Goal: Task Accomplishment & Management: Manage account settings

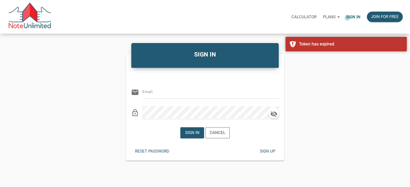
type input "Notes@colonialfundinggroup.com"
click at [347, 18] on p "Sign in" at bounding box center [353, 17] width 14 height 5
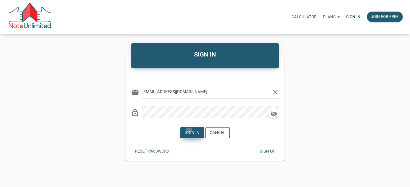
click at [189, 130] on div "Sign in" at bounding box center [192, 133] width 14 height 6
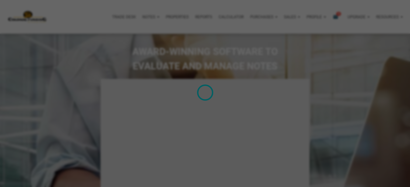
type input "Introduction to new features"
select select
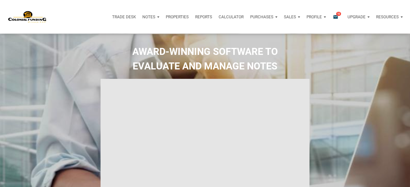
click at [147, 18] on p "Notes" at bounding box center [148, 17] width 13 height 5
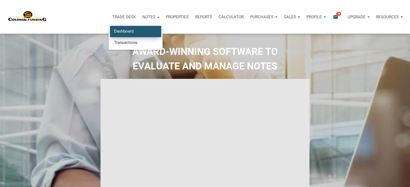
click at [125, 32] on link "Dashboard" at bounding box center [135, 31] width 51 height 11
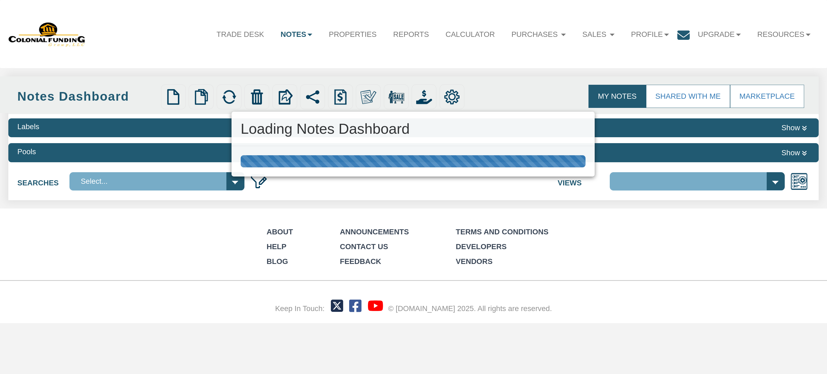
select select "316"
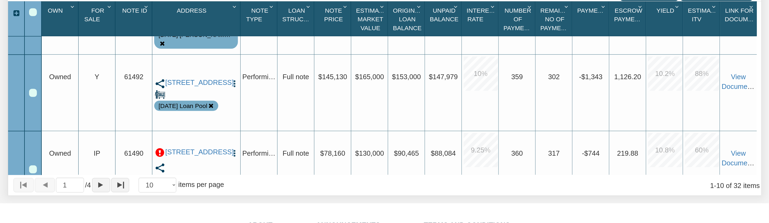
scroll to position [198, 0]
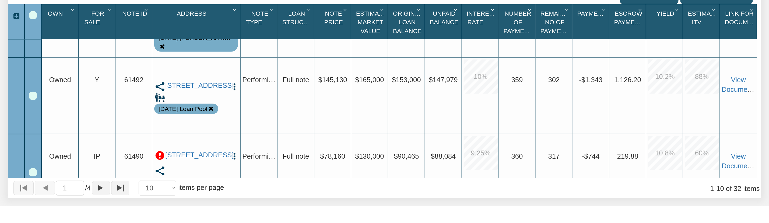
click at [330, 100] on div "Upgrade $145,130" at bounding box center [333, 96] width 37 height 76
click at [235, 84] on img "button" at bounding box center [235, 86] width 8 height 8
